Goal: Task Accomplishment & Management: Use online tool/utility

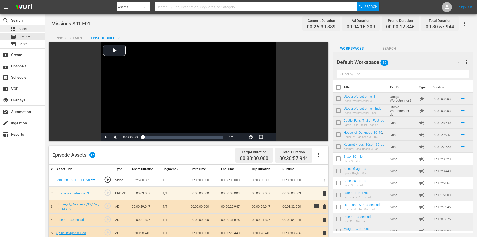
click at [31, 31] on div "apps Asset" at bounding box center [22, 28] width 45 height 7
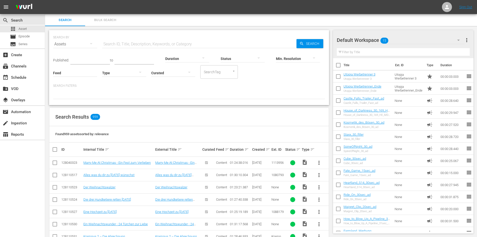
click at [190, 47] on div "Duration" at bounding box center [187, 55] width 44 height 18
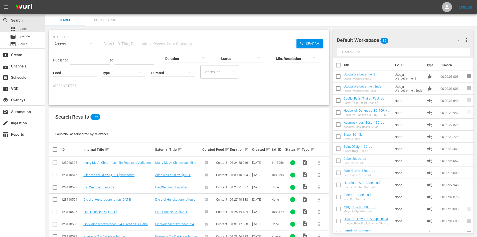
click at [169, 43] on input "text" at bounding box center [199, 44] width 194 height 12
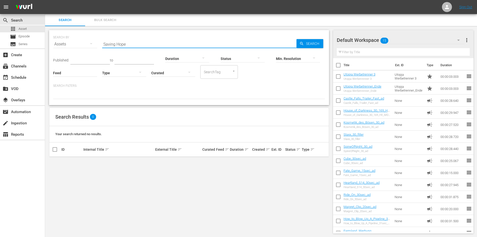
type input "Saving Hope"
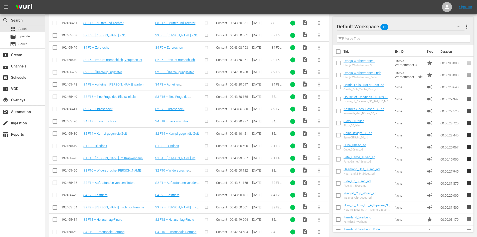
scroll to position [125, 0]
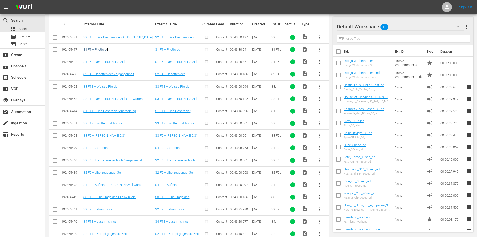
click at [100, 48] on link "S1 F1 – Pilotfolge" at bounding box center [95, 50] width 25 height 4
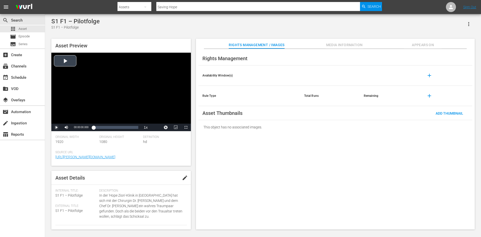
click at [56, 127] on span "Video Player" at bounding box center [56, 127] width 0 height 0
click at [83, 92] on div "Video Player" at bounding box center [121, 88] width 140 height 71
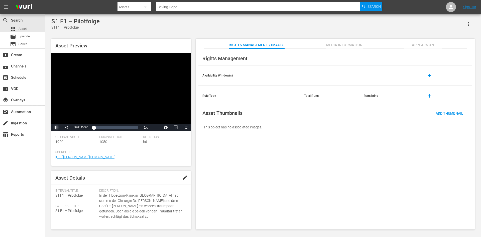
click at [56, 127] on span "Video Player" at bounding box center [56, 127] width 0 height 0
click at [186, 127] on span "Video Player" at bounding box center [186, 127] width 0 height 0
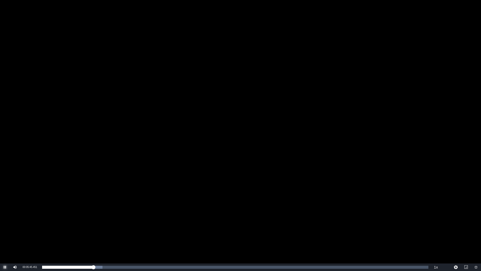
click at [5, 228] on span "Video Player" at bounding box center [5, 267] width 0 height 0
click at [95, 172] on div "Video Player" at bounding box center [240, 131] width 481 height 263
click at [282, 147] on div "Video Player" at bounding box center [240, 131] width 481 height 263
click at [173, 171] on div "Video Player" at bounding box center [240, 131] width 481 height 263
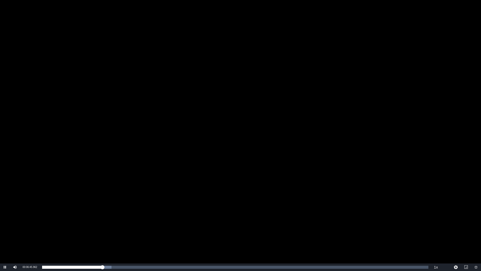
click at [119, 173] on div "Video Player" at bounding box center [240, 131] width 481 height 263
click at [164, 119] on div "Video Player" at bounding box center [240, 131] width 481 height 263
click at [177, 88] on div "Video Player" at bounding box center [240, 131] width 481 height 263
click at [5, 228] on span "Video Player" at bounding box center [5, 267] width 0 height 0
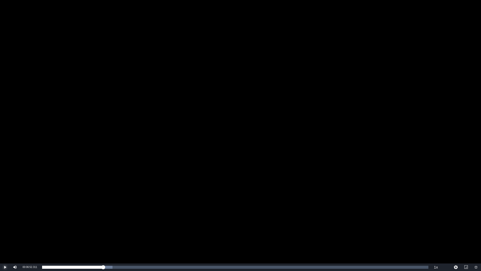
click at [5, 228] on span "Video Player" at bounding box center [5, 267] width 0 height 0
click at [142, 157] on div "Video Player" at bounding box center [240, 131] width 481 height 263
click at [61, 209] on div "Video Player" at bounding box center [240, 131] width 481 height 263
click at [178, 139] on div "Video Player" at bounding box center [240, 131] width 481 height 263
click at [118, 228] on div "Video Player" at bounding box center [240, 131] width 481 height 263
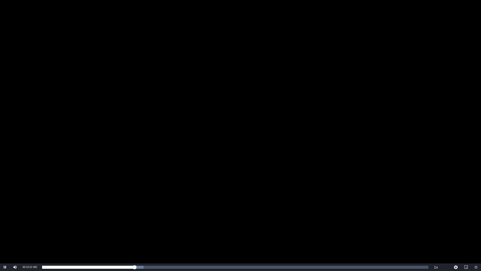
click at [246, 220] on div "Video Player" at bounding box center [240, 131] width 481 height 263
drag, startPoint x: 288, startPoint y: 164, endPoint x: 290, endPoint y: 193, distance: 29.1
click at [290, 175] on div "Video Player" at bounding box center [240, 131] width 481 height 263
click at [278, 168] on div "Video Player" at bounding box center [240, 131] width 481 height 263
click at [236, 107] on div "Video Player" at bounding box center [240, 131] width 481 height 263
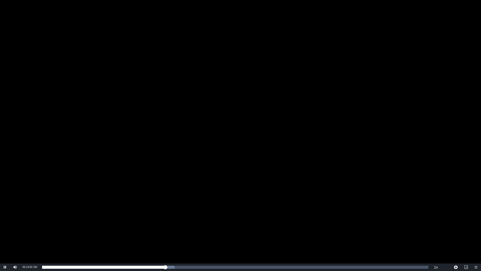
click at [272, 196] on div "Video Player" at bounding box center [240, 131] width 481 height 263
click at [98, 181] on div "Video Player" at bounding box center [240, 131] width 481 height 263
click at [241, 123] on div "Video Player" at bounding box center [240, 131] width 481 height 263
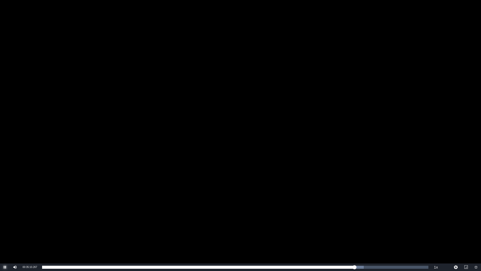
click at [5, 228] on span "Video Player" at bounding box center [5, 267] width 0 height 0
click at [334, 228] on div "Video Player" at bounding box center [240, 131] width 481 height 263
click at [246, 162] on div "Video Player" at bounding box center [240, 131] width 481 height 263
click at [127, 149] on div "Video Player" at bounding box center [240, 131] width 481 height 263
click at [151, 161] on div "Video Player" at bounding box center [240, 131] width 481 height 263
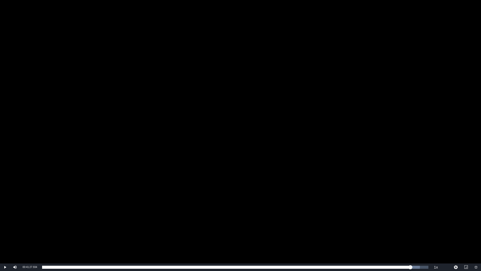
click at [157, 170] on div "Video Player" at bounding box center [240, 131] width 481 height 263
click at [476, 228] on span "Video Player" at bounding box center [476, 267] width 0 height 0
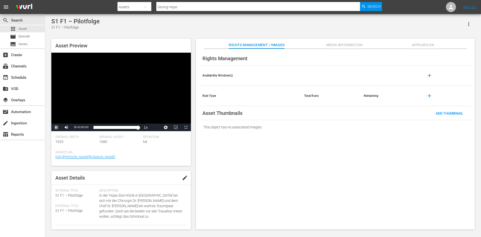
click at [56, 127] on span "Video Player" at bounding box center [56, 127] width 0 height 0
